Goal: Navigation & Orientation: Understand site structure

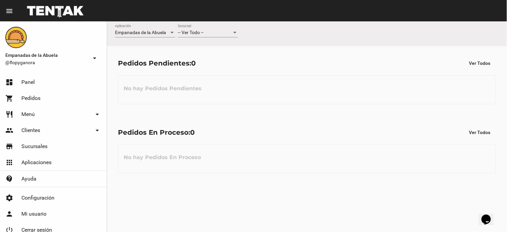
click at [168, 229] on div "Empanadas de la Abuela Aplicación -- Ver Todo -- Sucursal Pedidos Pendientes: 0…" at bounding box center [307, 126] width 400 height 210
